Goal: Information Seeking & Learning: Learn about a topic

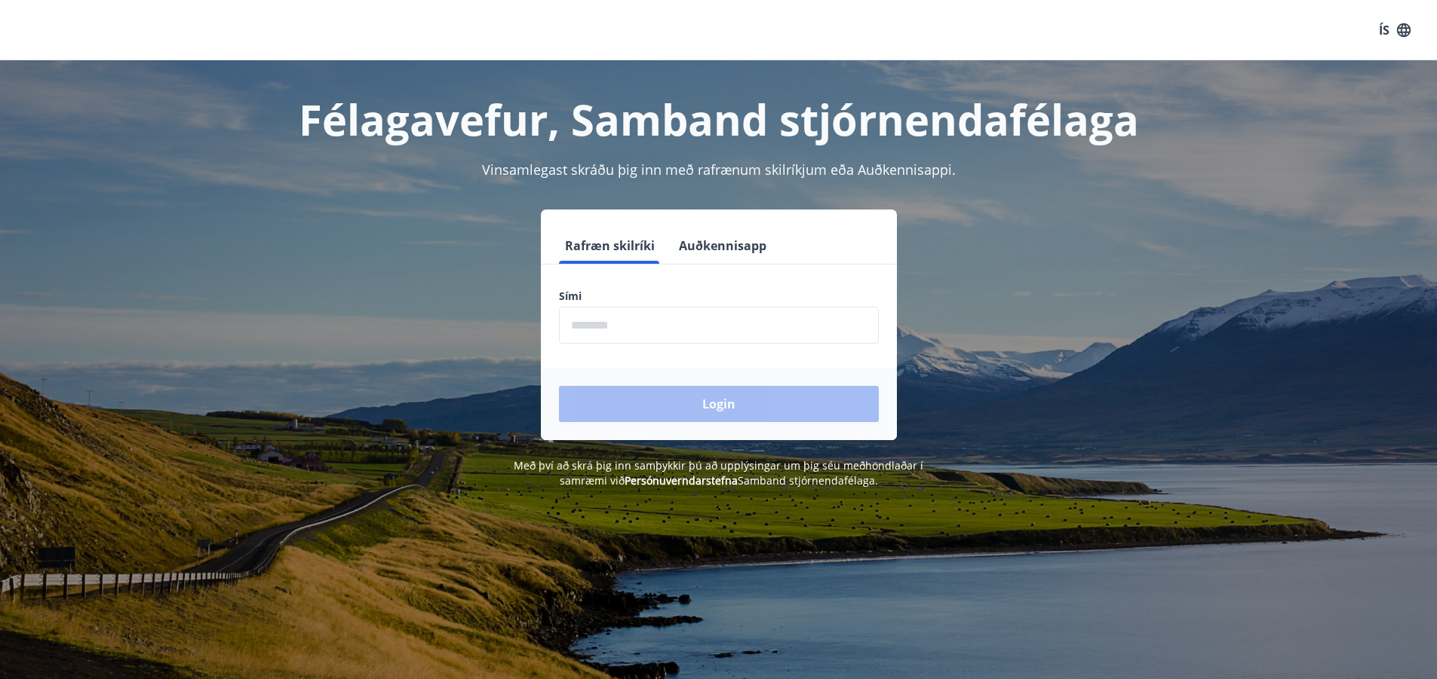
click at [632, 329] on input "phone" at bounding box center [719, 325] width 320 height 37
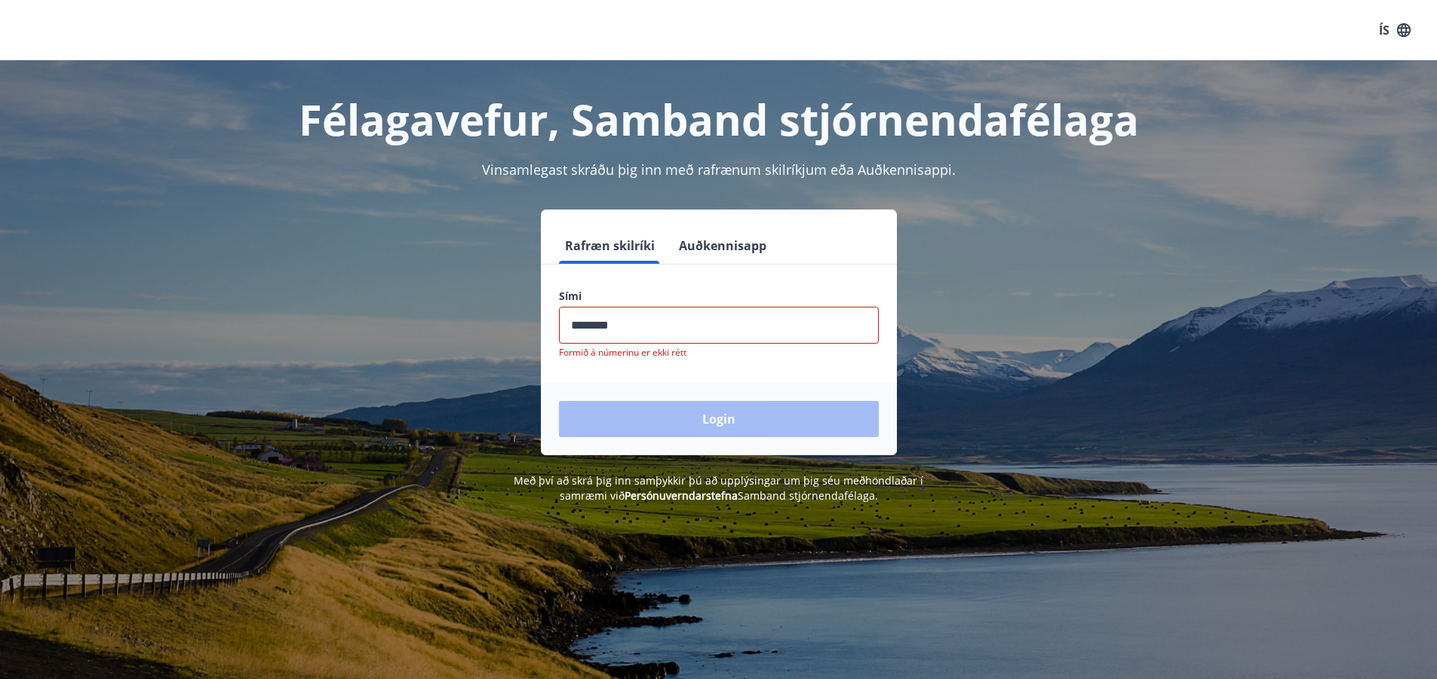
click at [662, 400] on div "Login" at bounding box center [719, 419] width 356 height 72
click at [624, 322] on input "phone" at bounding box center [719, 325] width 320 height 37
click at [637, 327] on input "phone" at bounding box center [719, 325] width 320 height 37
type input "*"
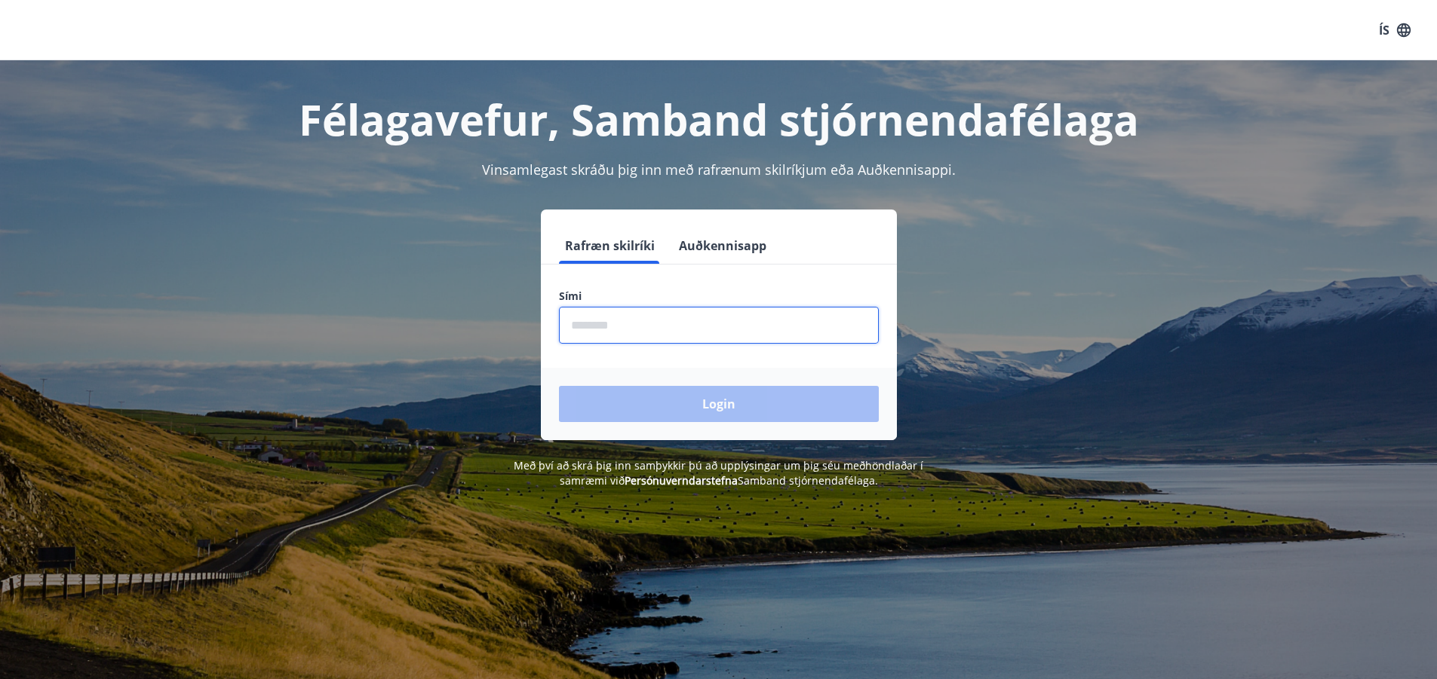
click at [636, 328] on input "phone" at bounding box center [719, 325] width 320 height 37
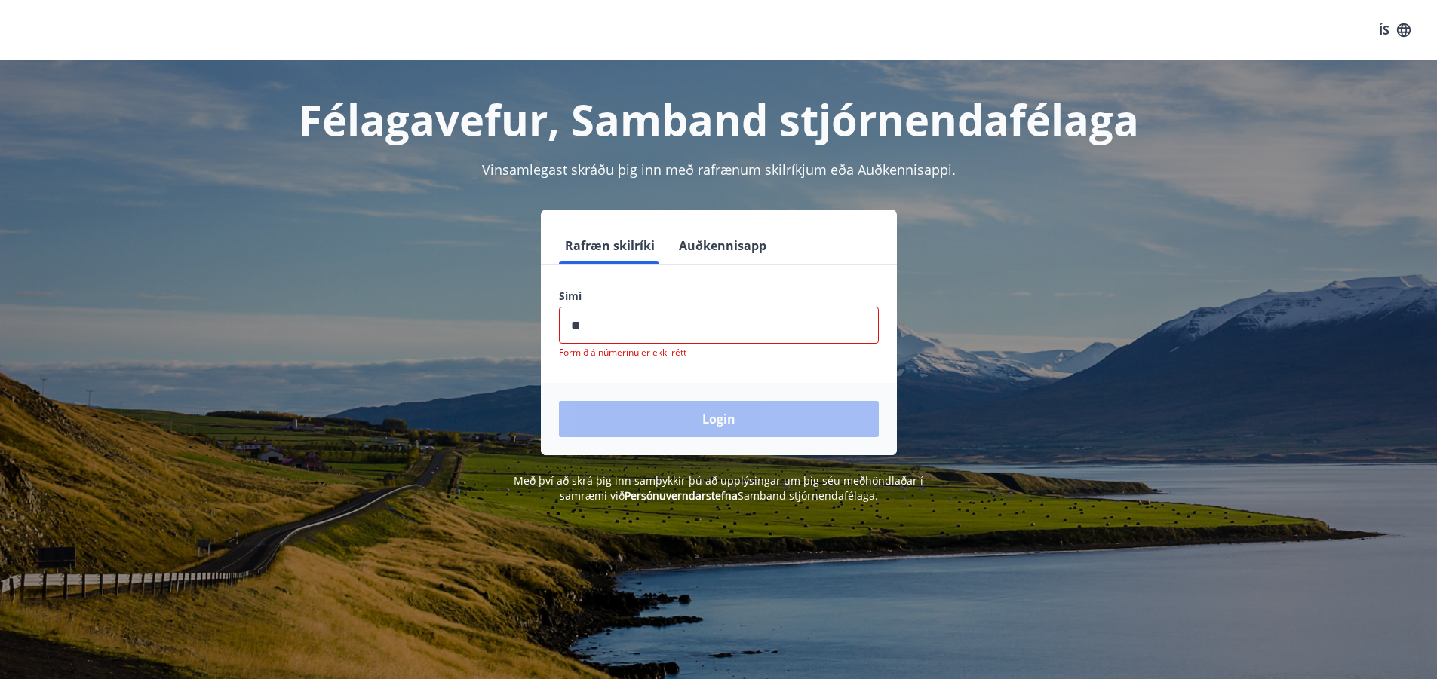
type input "********"
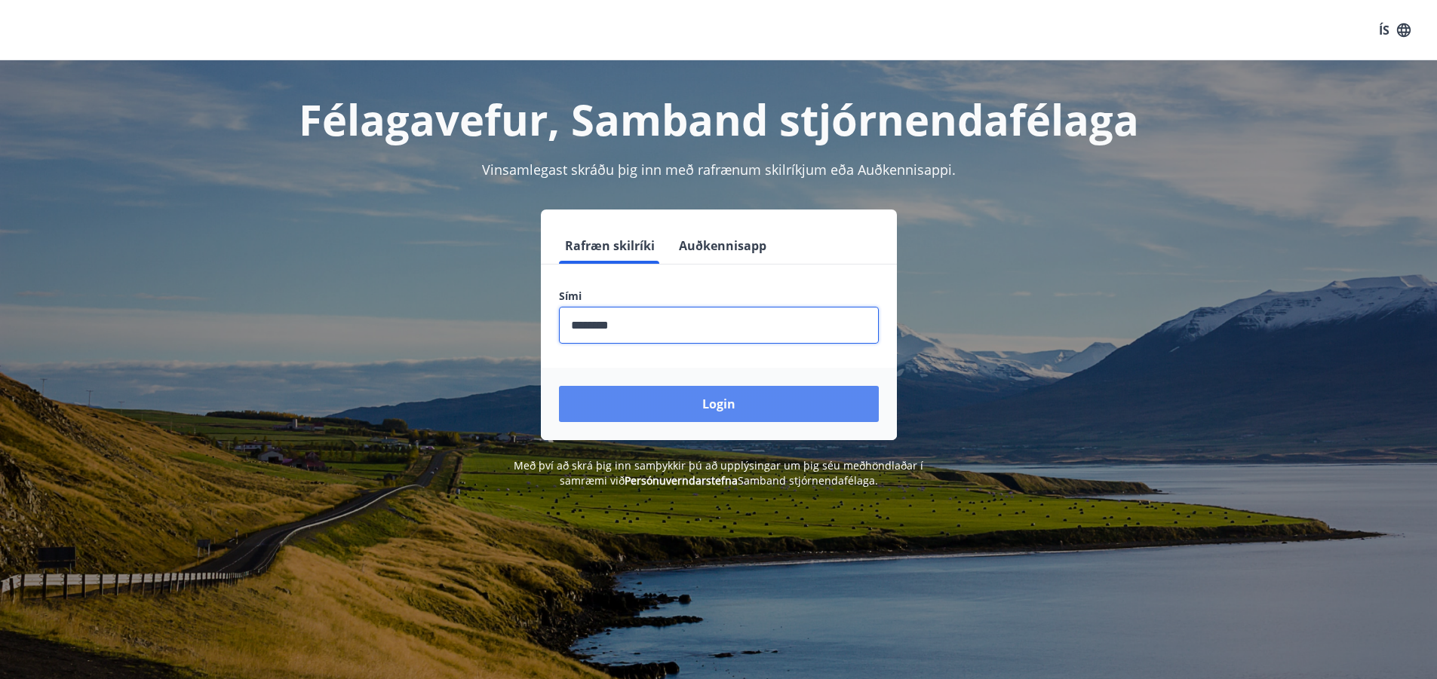
click at [716, 406] on button "Login" at bounding box center [719, 404] width 320 height 36
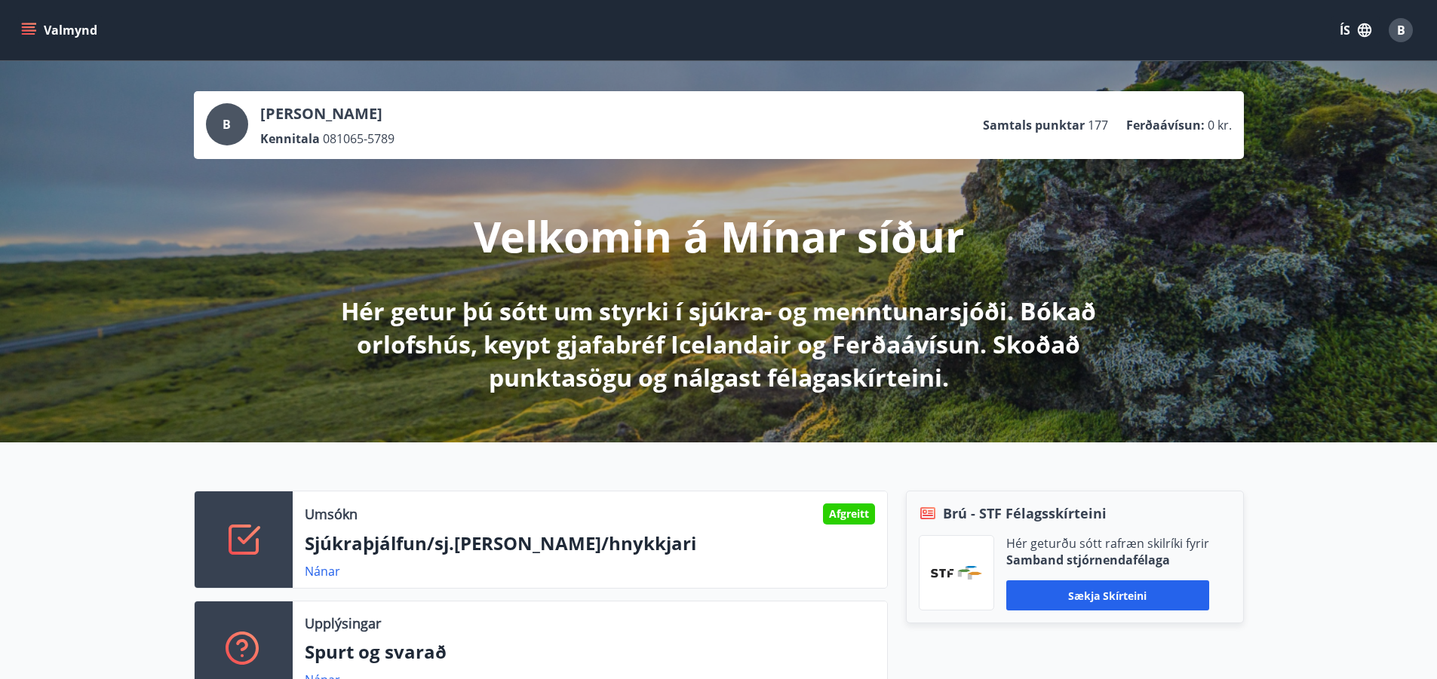
click at [28, 26] on icon "menu" at bounding box center [29, 27] width 14 height 2
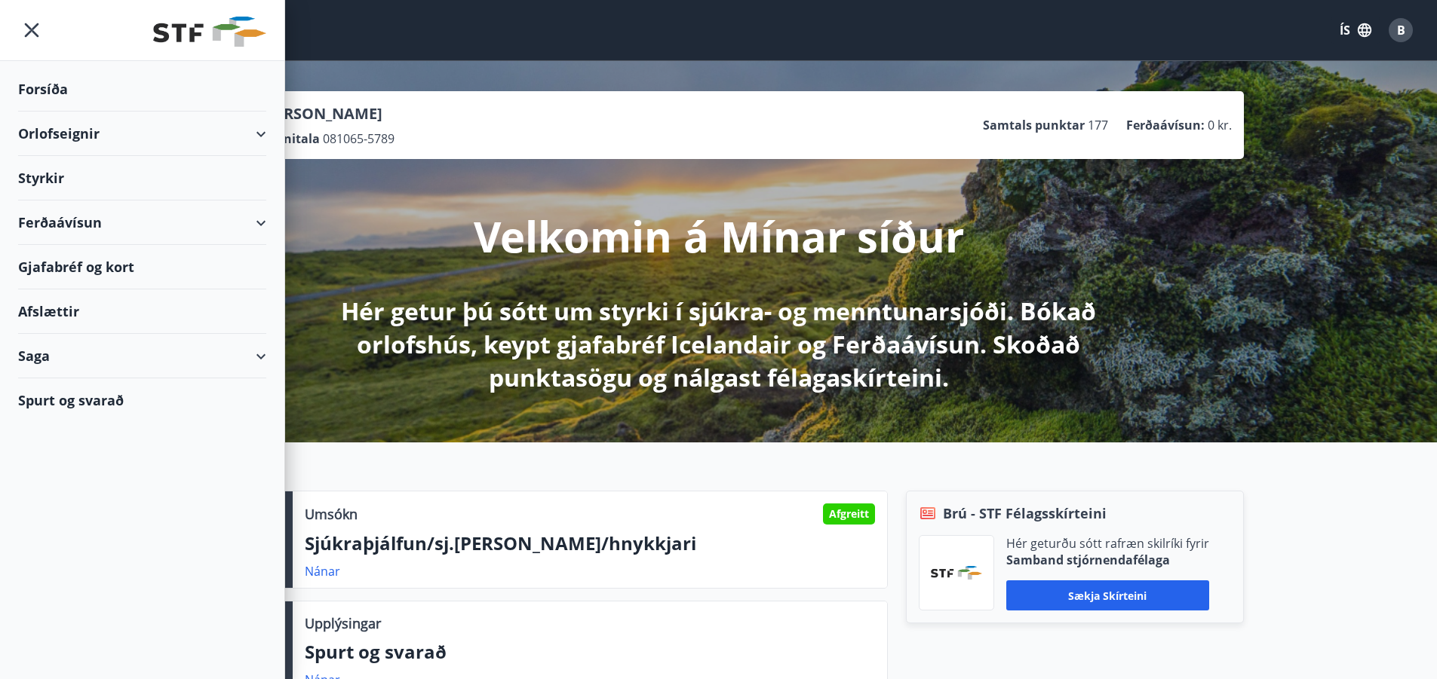
click at [47, 81] on div "Forsíða" at bounding box center [142, 89] width 248 height 44
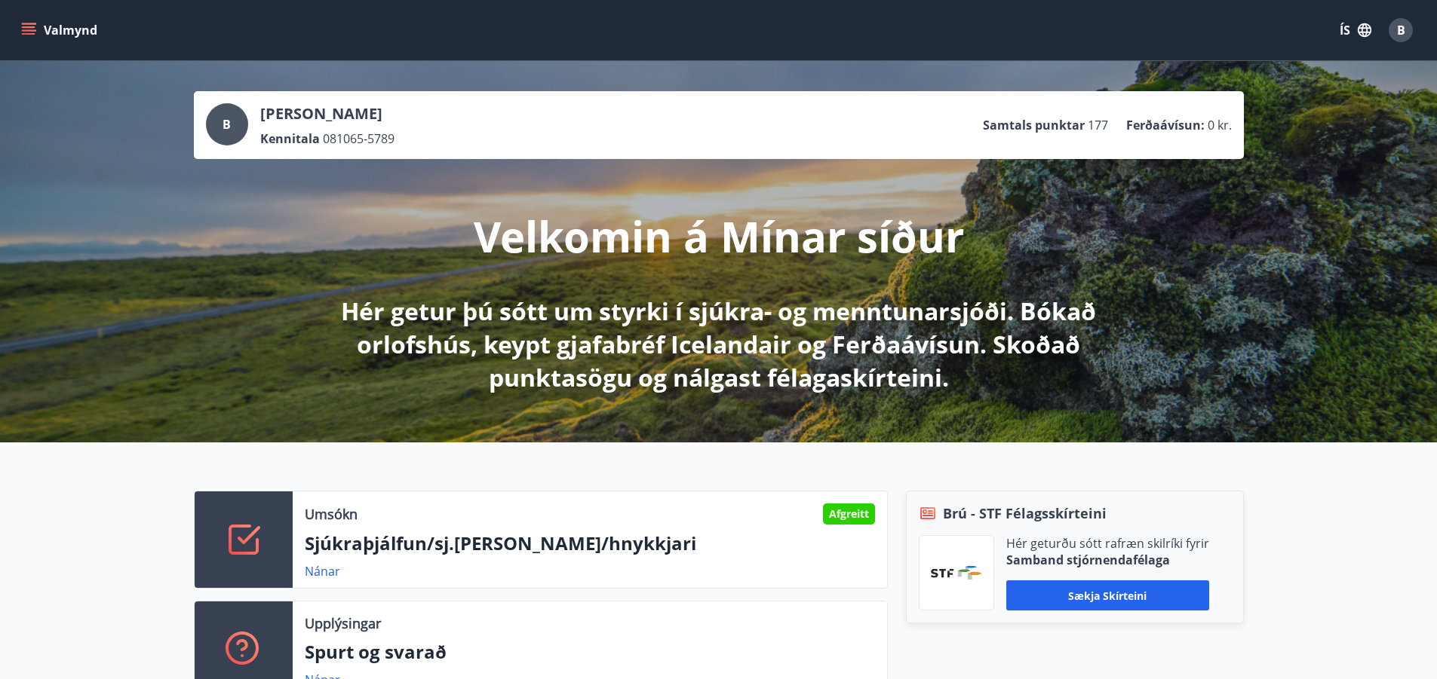
click at [29, 22] on button "Valmynd" at bounding box center [60, 30] width 85 height 27
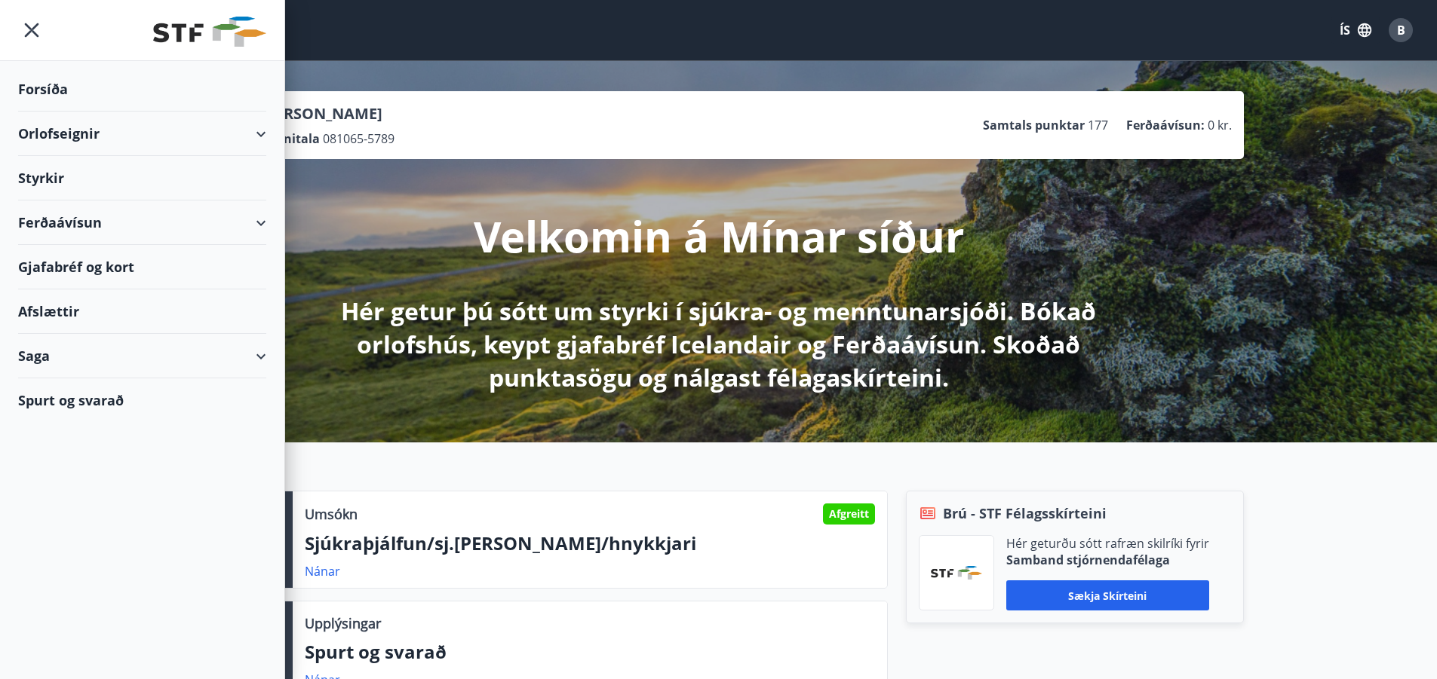
click at [1398, 31] on span "B" at bounding box center [1401, 30] width 8 height 17
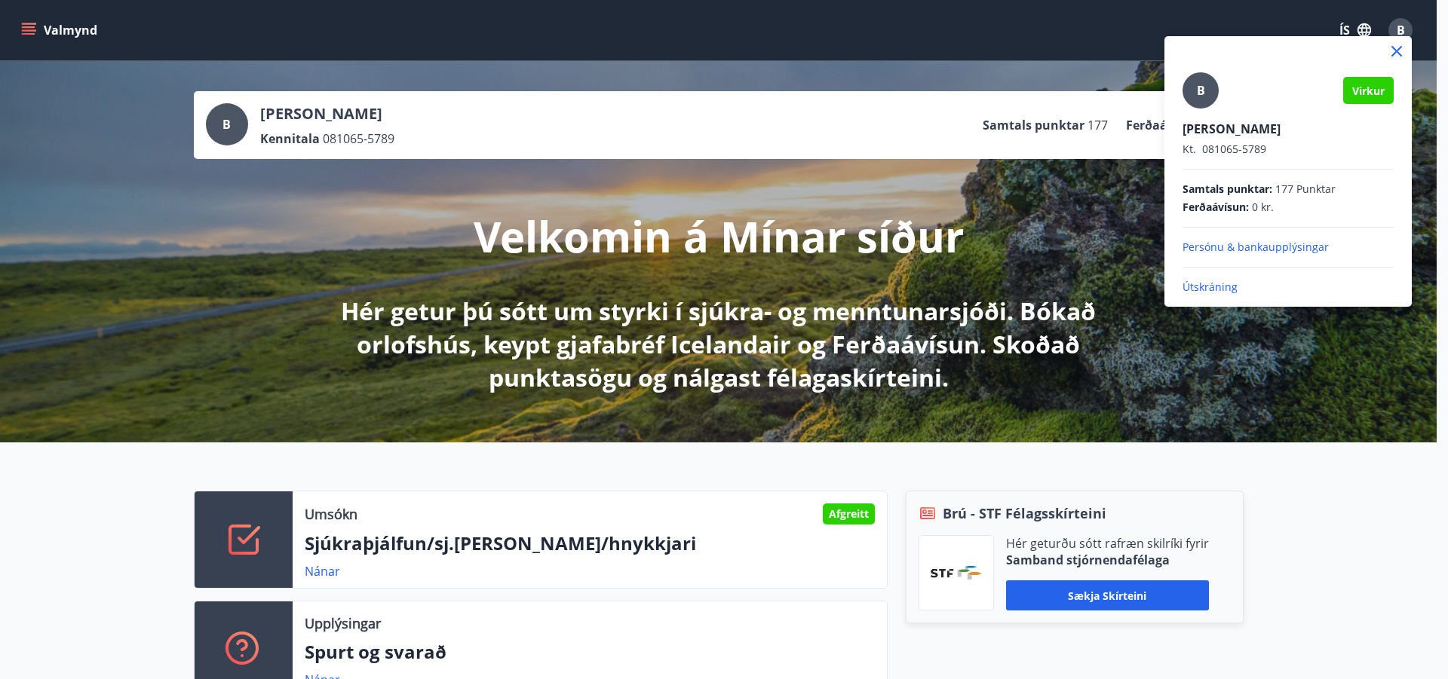
click at [1077, 145] on div at bounding box center [724, 339] width 1448 height 679
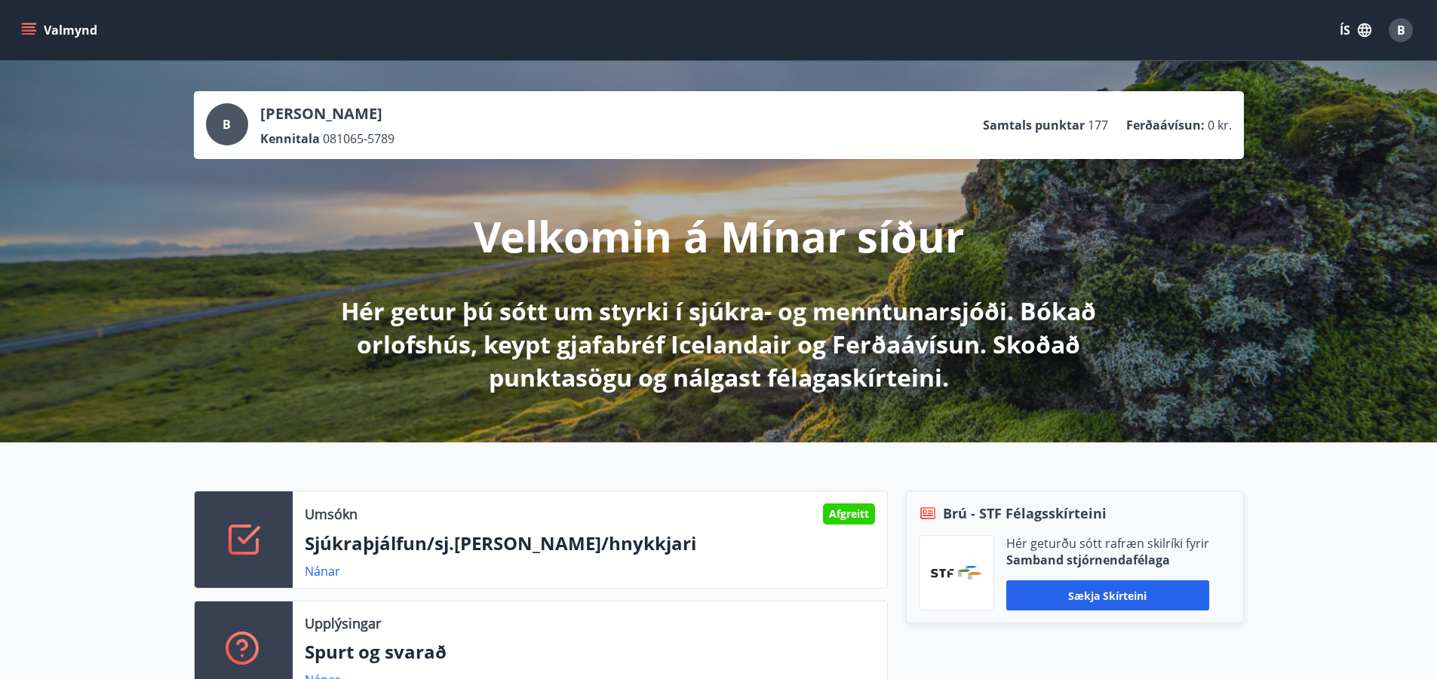
click at [33, 29] on icon "menu" at bounding box center [28, 30] width 15 height 15
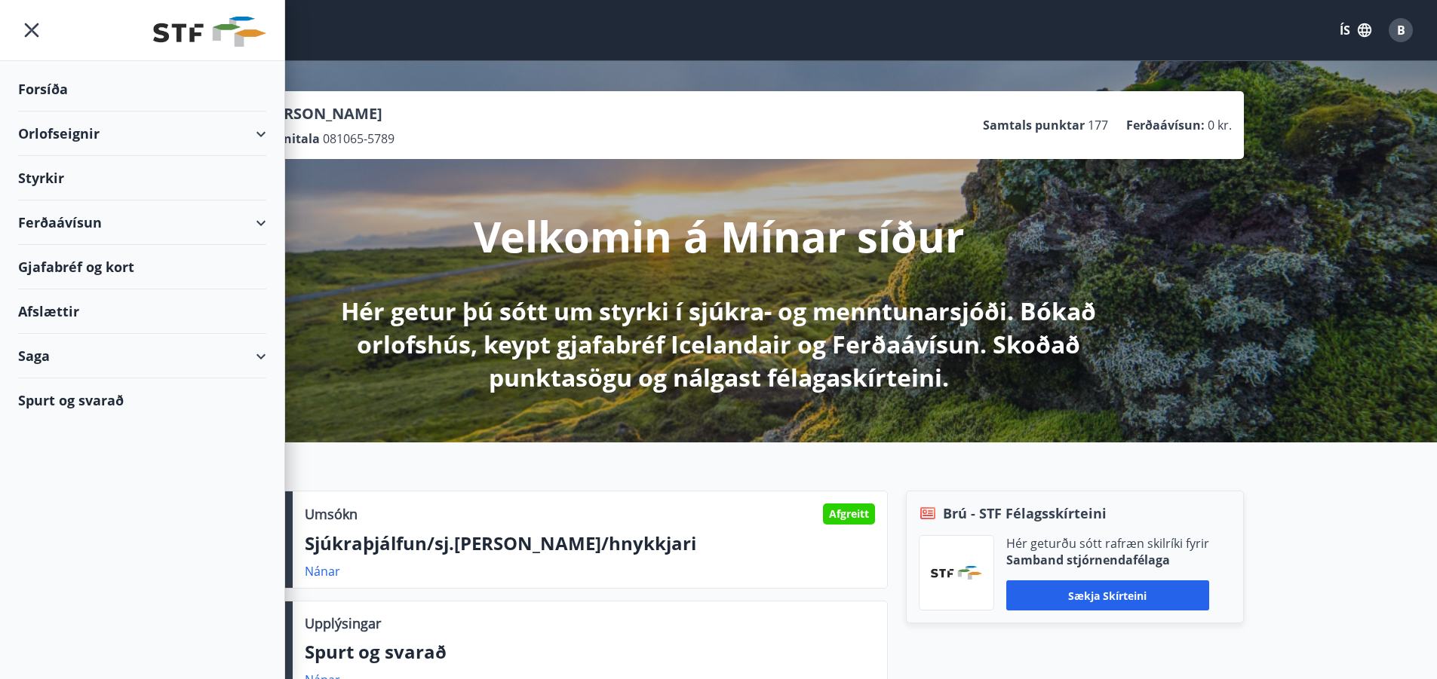
click at [51, 396] on div "Spurt og svarað" at bounding box center [142, 401] width 248 height 44
